Goal: Task Accomplishment & Management: Manage account settings

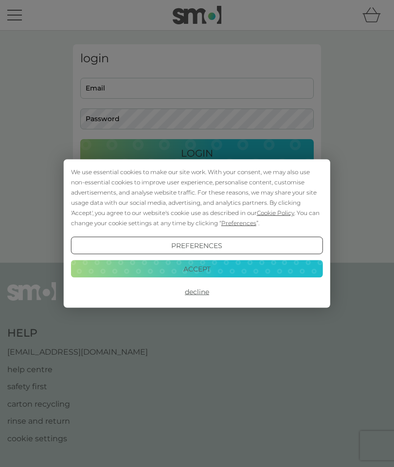
click at [205, 274] on button "Accept" at bounding box center [197, 269] width 252 height 18
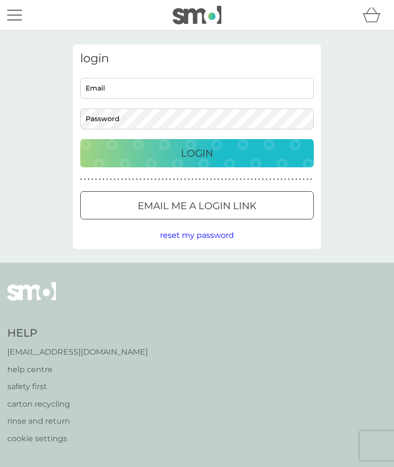
click at [132, 90] on input "Email" at bounding box center [197, 88] width 234 height 21
type input "suzannewhite52@gmail.com"
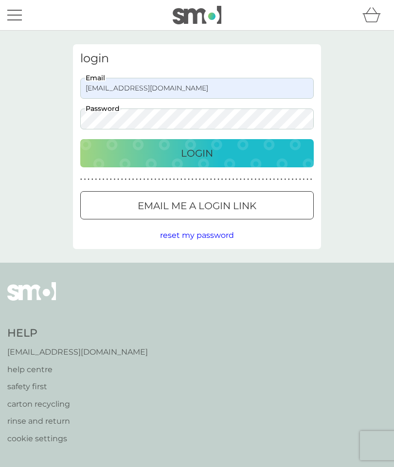
click at [211, 155] on p "Login" at bounding box center [197, 154] width 32 height 16
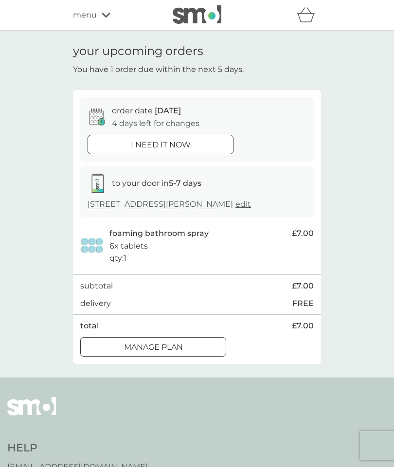
click at [200, 352] on button "Manage plan" at bounding box center [153, 346] width 146 height 19
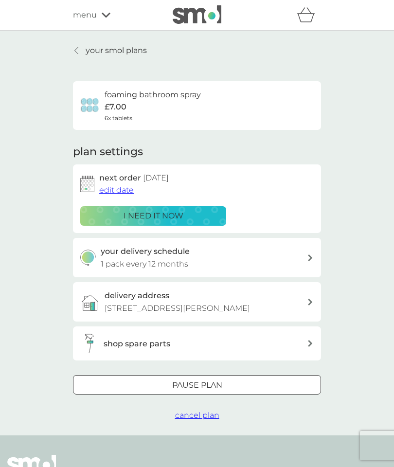
click at [309, 261] on div "your delivery schedule 1 pack every 12 months" at bounding box center [197, 257] width 248 height 39
select select "8"
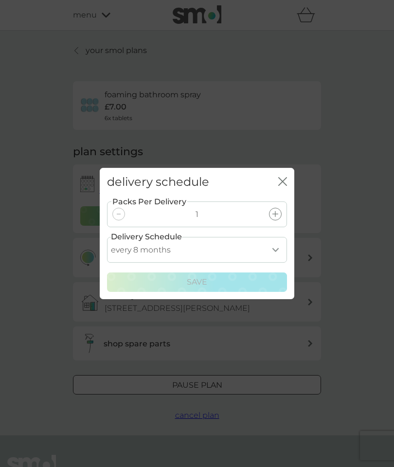
click at [279, 252] on select "every 1 month every 2 months every 3 months every 4 months every 5 months every…" at bounding box center [197, 250] width 180 height 26
click at [377, 251] on div "delivery schedule close Packs Per Delivery 1 Delivery Schedule every 1 month ev…" at bounding box center [197, 233] width 394 height 467
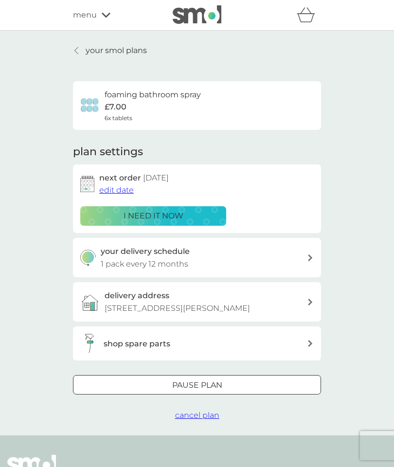
click at [301, 256] on div "your delivery schedule 1 pack every 12 months" at bounding box center [204, 257] width 207 height 25
select select "8"
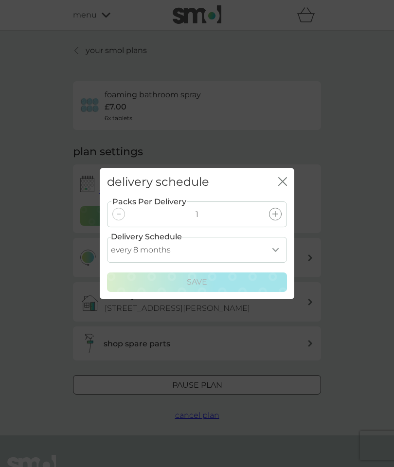
click at [366, 257] on div "delivery schedule close Packs Per Delivery 1 Delivery Schedule every 1 month ev…" at bounding box center [197, 233] width 394 height 467
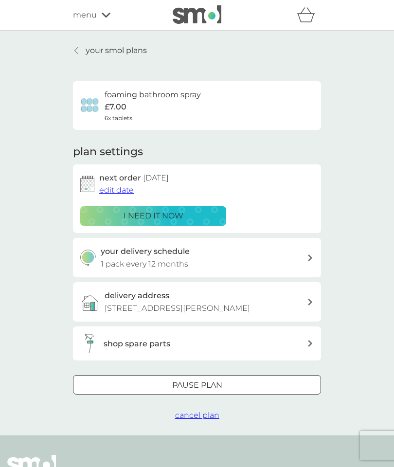
click at [109, 194] on button "edit date" at bounding box center [116, 190] width 35 height 13
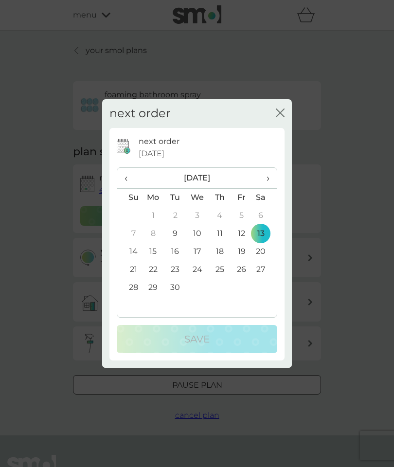
click at [268, 179] on span "›" at bounding box center [265, 178] width 10 height 20
click at [267, 178] on span "›" at bounding box center [265, 178] width 10 height 20
click at [267, 177] on span "›" at bounding box center [265, 178] width 10 height 20
click at [272, 180] on th "›" at bounding box center [265, 178] width 24 height 21
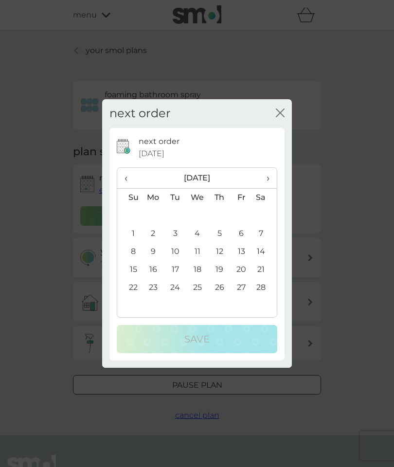
click at [274, 177] on th "›" at bounding box center [265, 178] width 24 height 21
click at [128, 179] on span "‹" at bounding box center [130, 178] width 10 height 20
click at [131, 233] on td "1" at bounding box center [129, 234] width 25 height 18
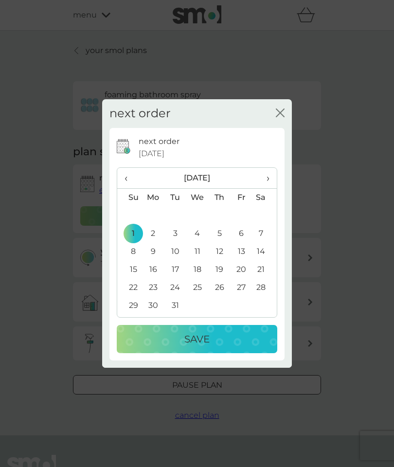
click at [224, 340] on div "Save" at bounding box center [197, 340] width 141 height 16
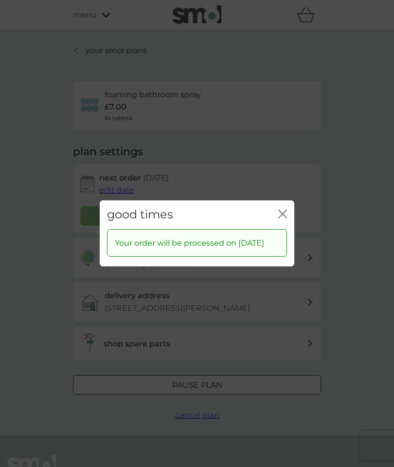
click at [283, 210] on icon "close" at bounding box center [283, 214] width 9 height 9
